Goal: Complete application form

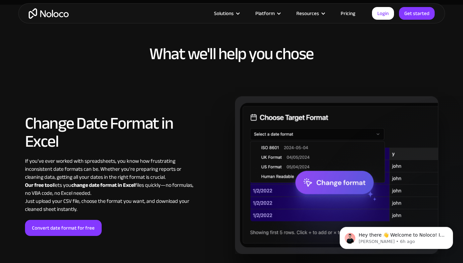
scroll to position [345, 0]
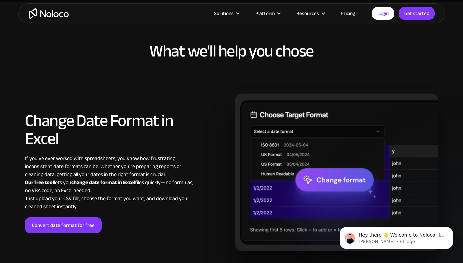
click at [72, 122] on h2 "Change Date Format in Excel" at bounding box center [109, 129] width 168 height 36
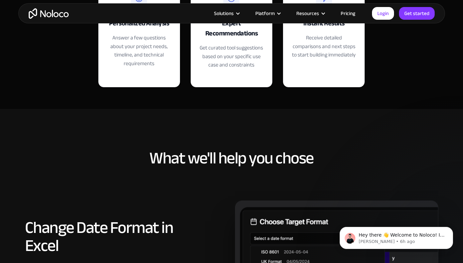
scroll to position [0, 0]
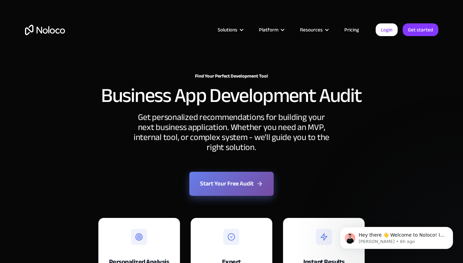
click at [227, 183] on button "Start Your Free Audit" at bounding box center [231, 183] width 84 height 24
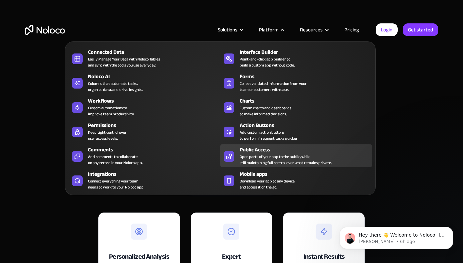
scroll to position [6, 0]
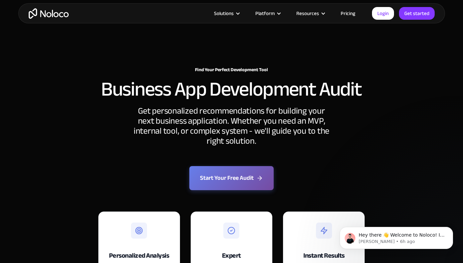
click at [415, 124] on div "Find Your Perfect Development Tool Business App Development Audit Get personali…" at bounding box center [231, 196] width 427 height 272
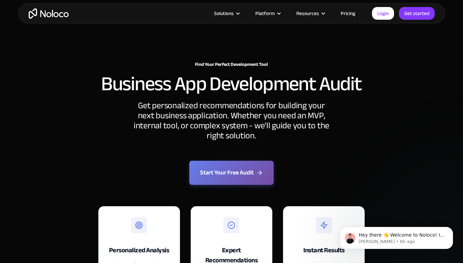
scroll to position [0, 0]
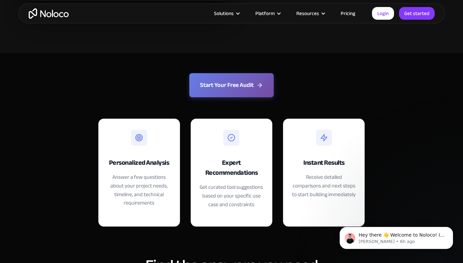
scroll to position [1361, 0]
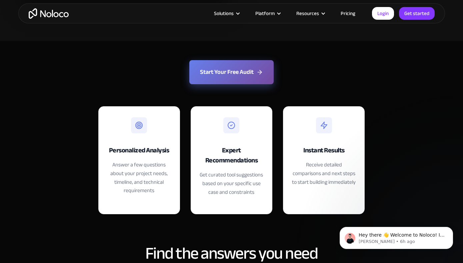
click at [235, 69] on button "Start Your Free Audit" at bounding box center [231, 72] width 84 height 24
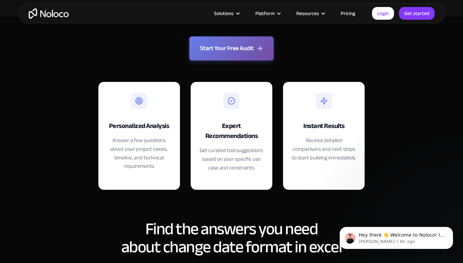
scroll to position [1295, 0]
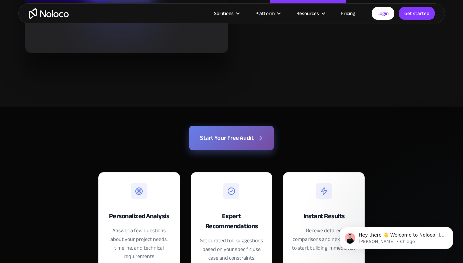
click at [230, 134] on button "Start Your Free Audit" at bounding box center [231, 138] width 84 height 24
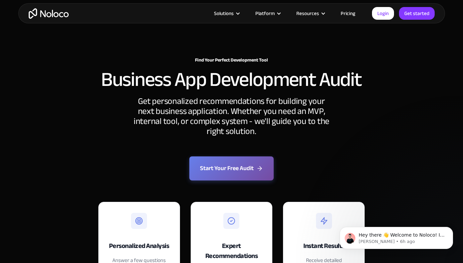
scroll to position [25, 0]
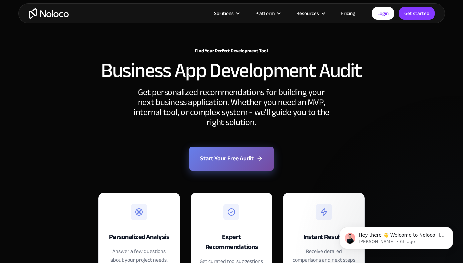
click at [228, 162] on button "Start Your Free Audit" at bounding box center [231, 158] width 84 height 24
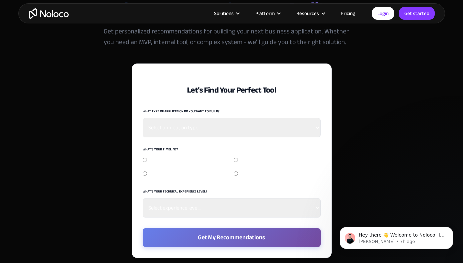
scroll to position [1473, 0]
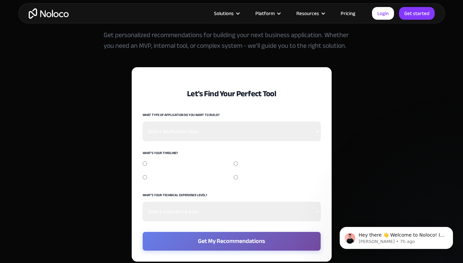
click at [217, 125] on select "Select application type... Internal business tool Customer-facing web app Mobil…" at bounding box center [232, 130] width 178 height 19
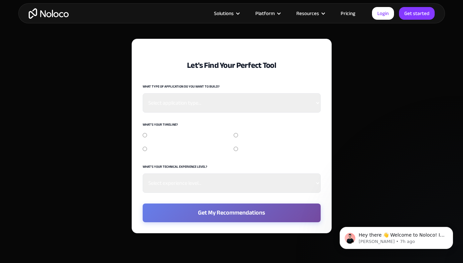
scroll to position [1501, 0]
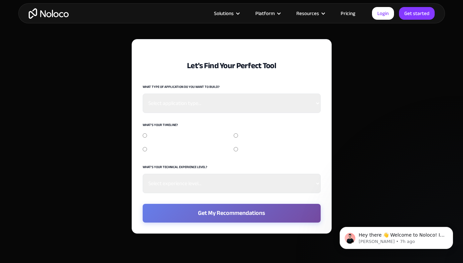
click at [225, 106] on select "Select application type... Internal business tool Customer-facing web app Mobil…" at bounding box center [232, 102] width 178 height 19
click at [219, 104] on select "Select application type... Internal business tool Customer-facing web app Mobil…" at bounding box center [232, 102] width 178 height 19
click at [216, 105] on select "Select application type... Internal business tool Customer-facing web app Mobil…" at bounding box center [232, 102] width 178 height 19
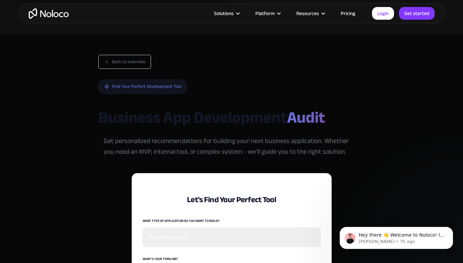
scroll to position [1368, 0]
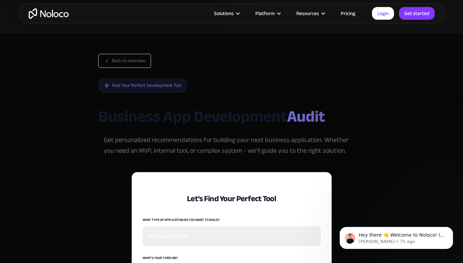
click at [158, 87] on div "Find Your Perfect Development Tool" at bounding box center [142, 85] width 89 height 14
click at [115, 62] on button "Back to overview" at bounding box center [124, 61] width 53 height 14
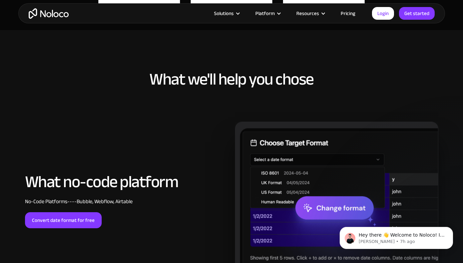
scroll to position [0, 0]
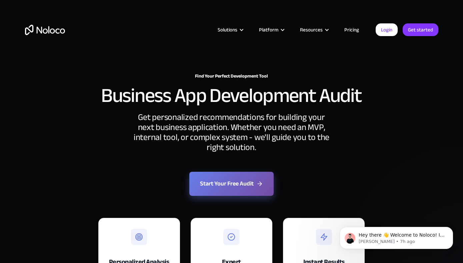
click at [225, 187] on button "Start Your Free Audit" at bounding box center [231, 183] width 84 height 24
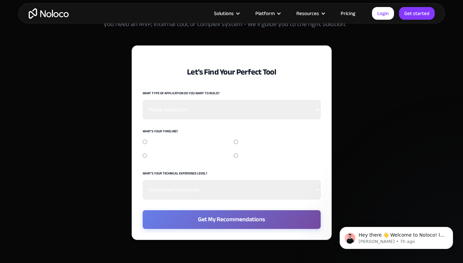
scroll to position [1504, 0]
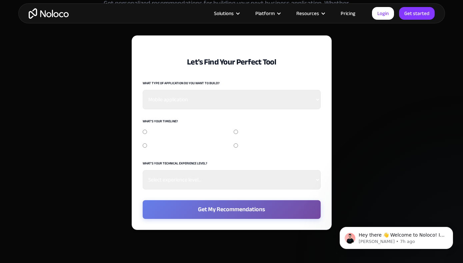
click at [183, 99] on select "Select application type... Internal business tool Customer-facing web app Mobil…" at bounding box center [232, 99] width 178 height 19
click at [186, 100] on select "Select application type... Internal business tool Customer-facing web app Mobil…" at bounding box center [232, 99] width 178 height 19
select select "Content management system"
click at [145, 130] on input "ASAP (1-2 weeks)" at bounding box center [145, 131] width 4 height 4
radio input "true"
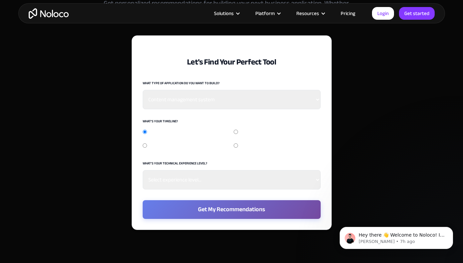
click at [144, 145] on input "3-6 months" at bounding box center [145, 145] width 4 height 4
radio input "true"
click at [166, 179] on select "Select experience level... No coding experience Basic HTML/CSS Some programming…" at bounding box center [232, 179] width 178 height 19
select select "No coding experience"
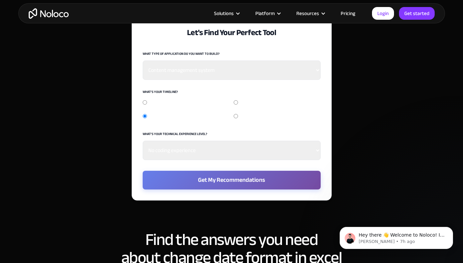
scroll to position [1546, 0]
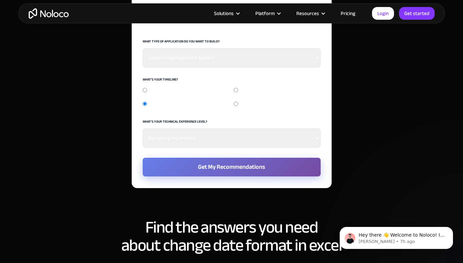
click at [227, 165] on button "Get My Recommendations" at bounding box center [232, 166] width 178 height 19
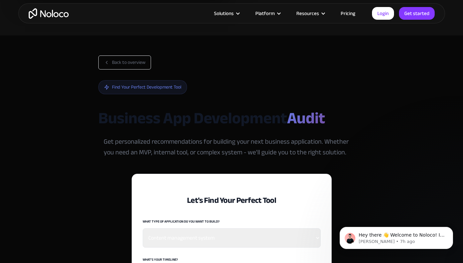
scroll to position [1365, 0]
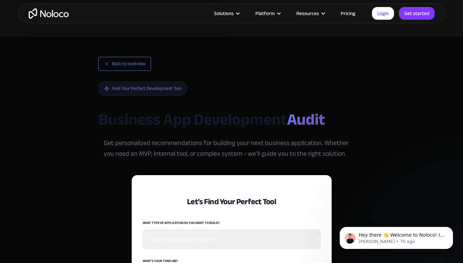
click at [116, 63] on button "Back to overview" at bounding box center [124, 64] width 53 height 14
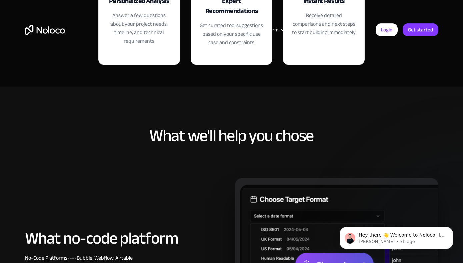
scroll to position [0, 0]
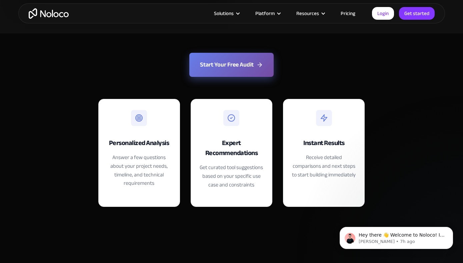
click at [223, 67] on button "Start Your Free Audit" at bounding box center [231, 65] width 84 height 24
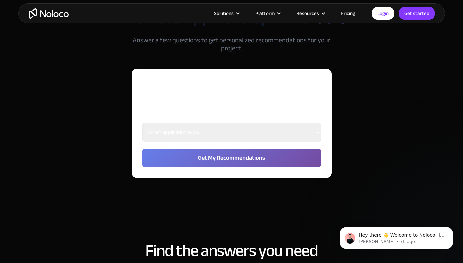
scroll to position [1437, 0]
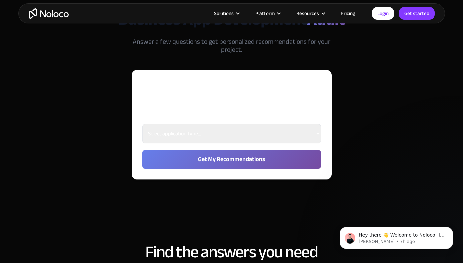
click at [206, 96] on h2 "Let's Find Your Perfect Tool" at bounding box center [231, 96] width 179 height 18
click at [200, 90] on h2 "Let's Find Your Perfect Tool" at bounding box center [231, 96] width 179 height 18
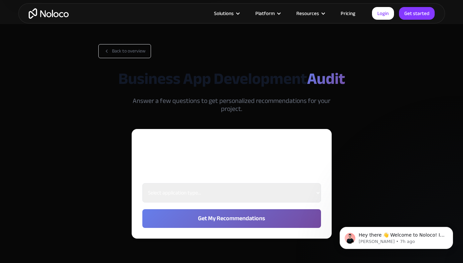
click at [197, 79] on h1 "Business App Development Audit" at bounding box center [231, 79] width 267 height 20
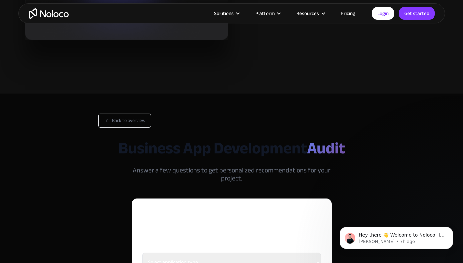
scroll to position [1378, 0]
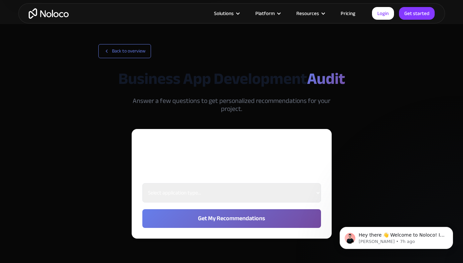
click at [130, 51] on button "Back to overview" at bounding box center [124, 51] width 53 height 14
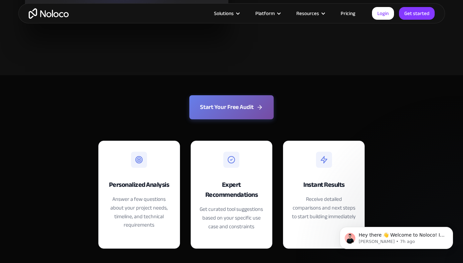
scroll to position [1330, 0]
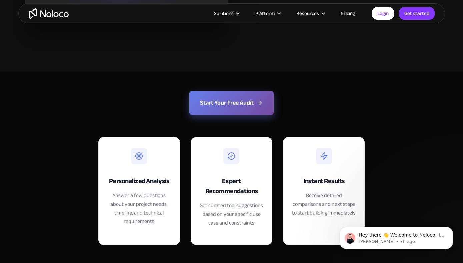
click at [225, 101] on button "Start Your Free Audit" at bounding box center [231, 103] width 84 height 24
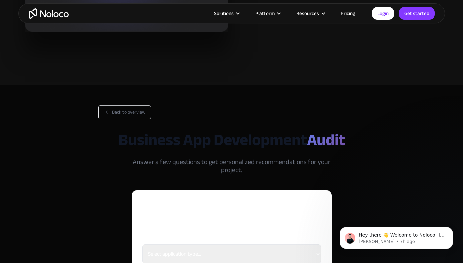
scroll to position [1321, 0]
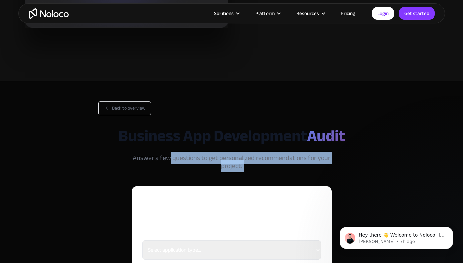
drag, startPoint x: 152, startPoint y: 158, endPoint x: 271, endPoint y: 175, distance: 120.0
click at [271, 174] on div "Back to overview Business App Development Audit Answer a few questions to get p…" at bounding box center [231, 198] width 267 height 194
click at [271, 175] on div "Back to overview Business App Development Audit Answer a few questions to get p…" at bounding box center [231, 198] width 267 height 194
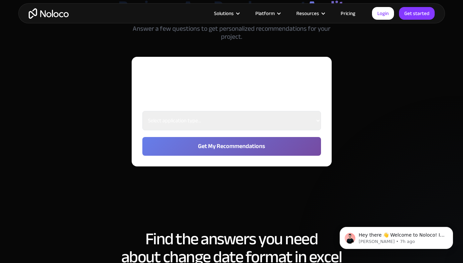
scroll to position [1454, 0]
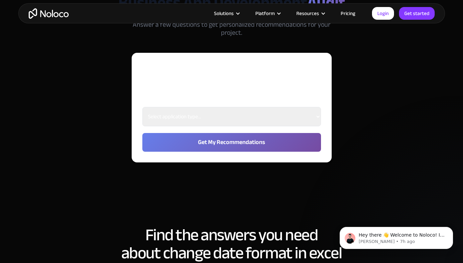
click at [238, 120] on select "Select application type... Internal business tool Customer-facing web app Mobil…" at bounding box center [231, 116] width 179 height 19
select select "Internal business tool"
click at [237, 145] on button "Get My Recommendations" at bounding box center [231, 142] width 179 height 19
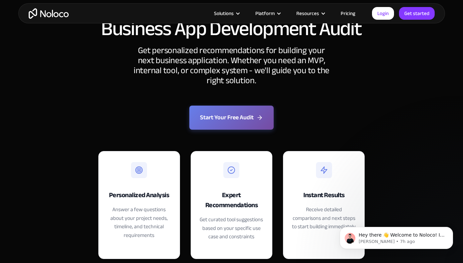
scroll to position [0, 0]
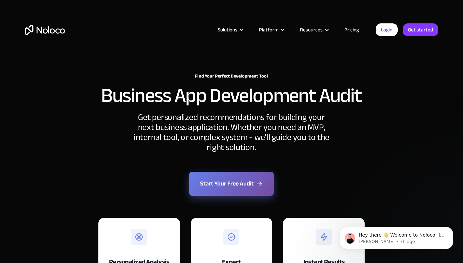
click at [233, 182] on link "Start Your Free Audit" at bounding box center [231, 183] width 84 height 24
click at [231, 184] on link "Start Your Free Audit" at bounding box center [231, 183] width 84 height 24
